Goal: Information Seeking & Learning: Learn about a topic

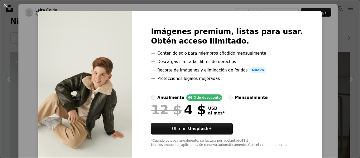
scroll to position [11, 0]
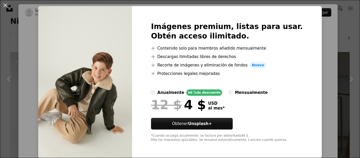
click at [318, 49] on div "An X shape Imágenes premium, listas para usar. Obtén acceso ilimitado. A plus s…" at bounding box center [180, 79] width 360 height 158
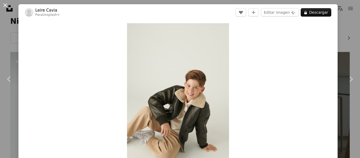
click at [7, 5] on button "An X shape" at bounding box center [5, 5] width 6 height 6
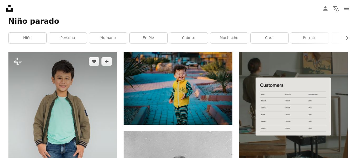
click at [76, 93] on img at bounding box center [62, 140] width 109 height 176
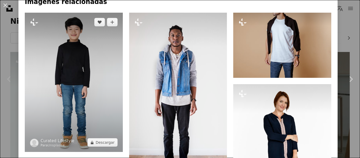
scroll to position [263, 0]
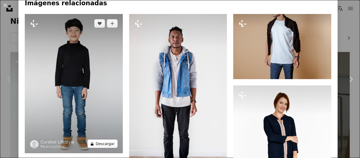
click at [100, 141] on button "A lock Descargar" at bounding box center [102, 143] width 30 height 8
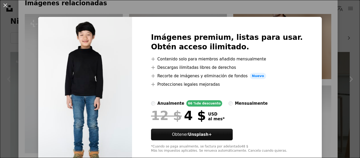
click at [310, 14] on div "An X shape Imágenes premium, listas para usar. Obtén acceso ilimitado. A plus s…" at bounding box center [180, 79] width 360 height 158
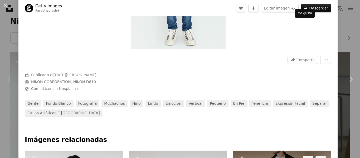
scroll to position [53, 0]
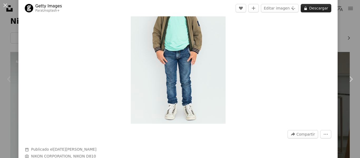
click at [305, 8] on icon "A lock" at bounding box center [305, 8] width 4 height 4
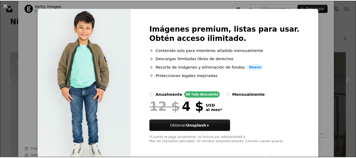
scroll to position [11, 0]
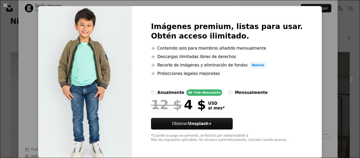
click at [311, 69] on div "An X shape Imágenes premium, listas para usar. Obtén acceso ilimitado. A plus s…" at bounding box center [180, 79] width 360 height 158
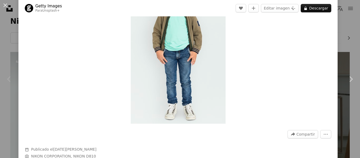
click at [348, 16] on div "An X shape Chevron left Chevron right Getty Images Para Unsplash+ A heart A plu…" at bounding box center [180, 79] width 360 height 158
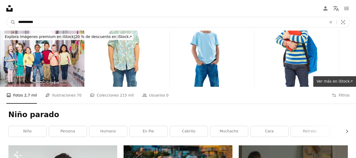
click at [69, 23] on input "**********" at bounding box center [170, 22] width 309 height 10
type input "****"
click at [7, 17] on button "A magnifying glass" at bounding box center [11, 22] width 9 height 10
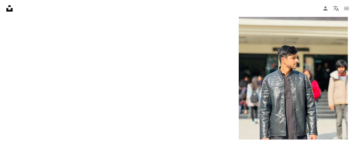
scroll to position [1027, 0]
